Goal: Task Accomplishment & Management: Manage account settings

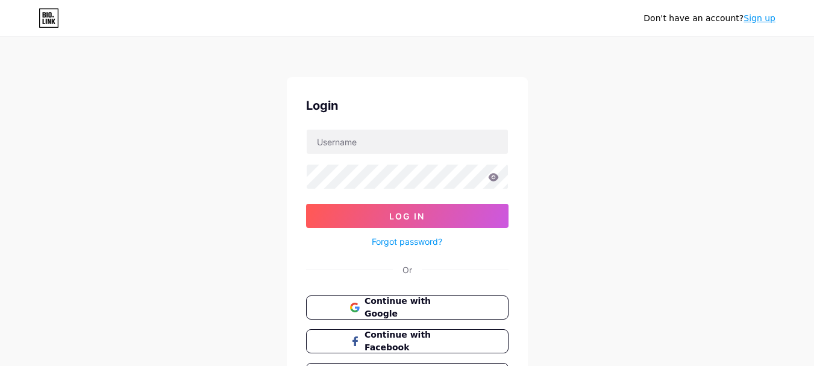
click at [425, 217] on button "Log In" at bounding box center [407, 216] width 202 height 24
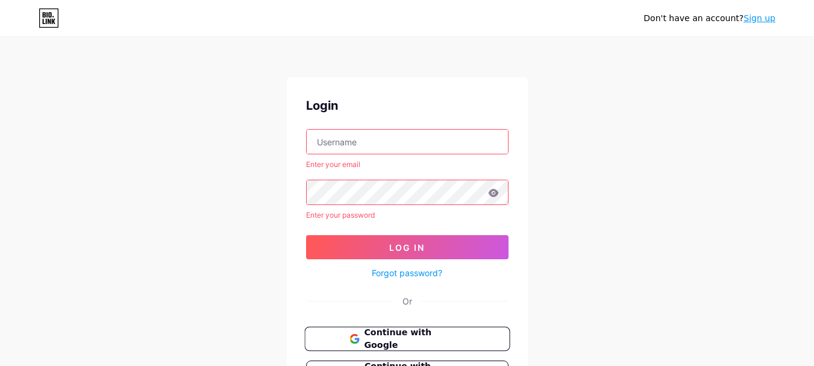
click at [416, 341] on span "Continue with Google" at bounding box center [414, 339] width 101 height 26
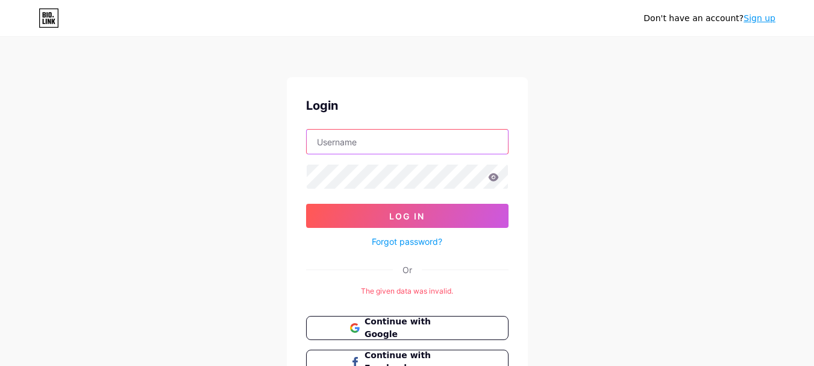
click at [361, 146] on input "text" at bounding box center [407, 142] width 201 height 24
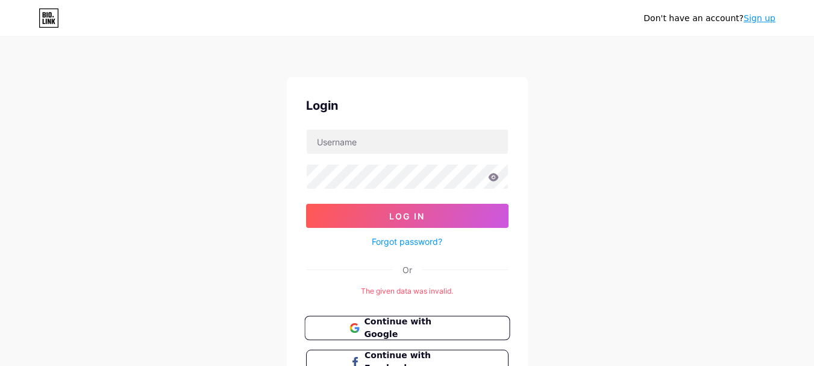
click at [410, 326] on span "Continue with Google" at bounding box center [414, 328] width 101 height 26
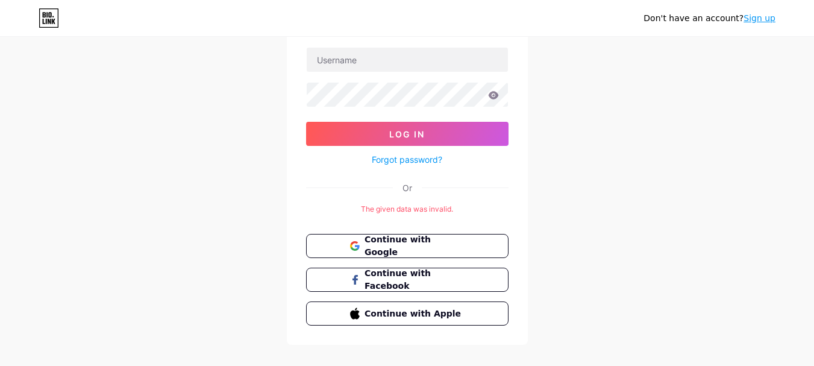
scroll to position [99, 0]
